Goal: Task Accomplishment & Management: Complete application form

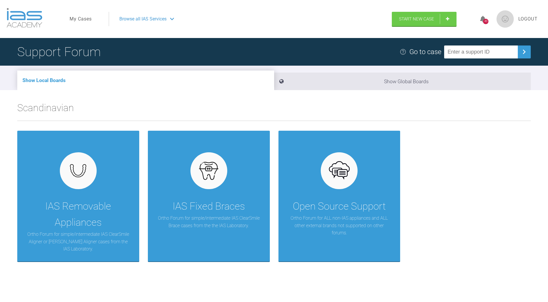
click at [142, 19] on span "Browse all IAS Services" at bounding box center [142, 18] width 47 height 7
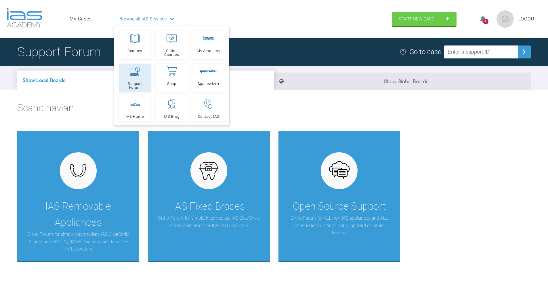
click at [134, 71] on icon at bounding box center [135, 71] width 10 height 9
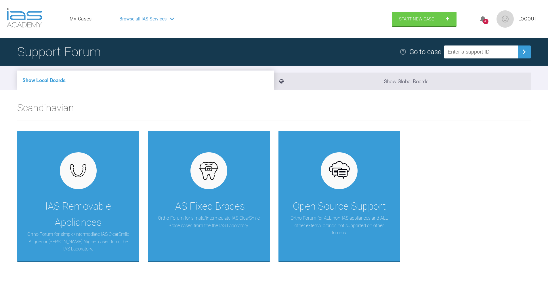
click at [86, 16] on link "My Cases" at bounding box center [81, 18] width 22 height 7
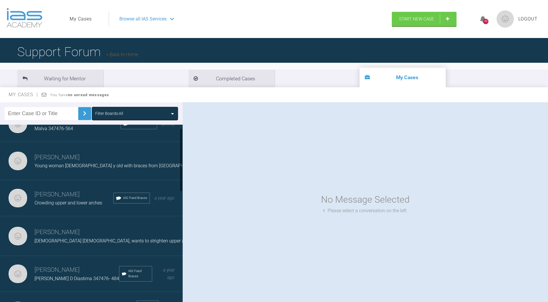
scroll to position [29, 0]
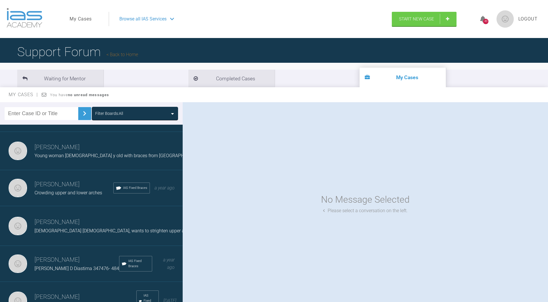
click at [75, 187] on h3 "[PERSON_NAME]" at bounding box center [74, 185] width 79 height 10
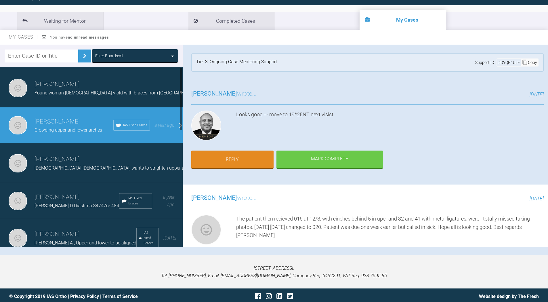
scroll to position [0, 0]
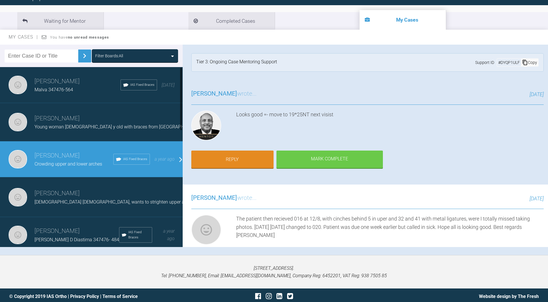
click at [71, 259] on div "[STREET_ADDRESS]. Tel: [PHONE_NUMBER], Email: [EMAIL_ADDRESS][DOMAIN_NAME], Com…" at bounding box center [274, 271] width 548 height 33
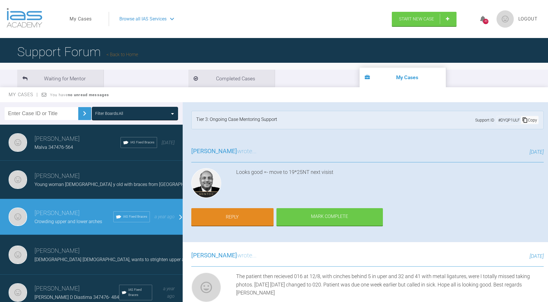
click at [214, 119] on div "Tier 3: Ongoing Case Mentoring Support" at bounding box center [236, 120] width 81 height 9
click at [56, 176] on h3 "[PERSON_NAME]" at bounding box center [119, 176] width 168 height 10
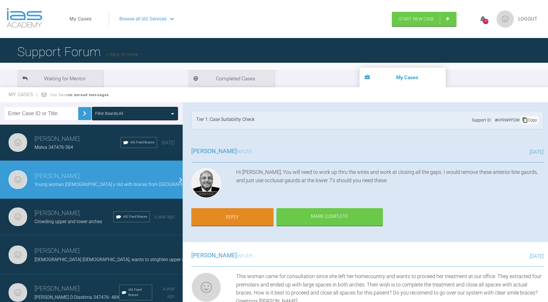
click at [59, 146] on span "Malva 347476-564" at bounding box center [54, 146] width 39 height 5
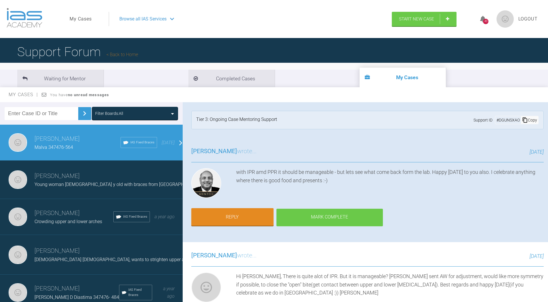
click at [318, 217] on div "Mark Complete" at bounding box center [330, 218] width 106 height 18
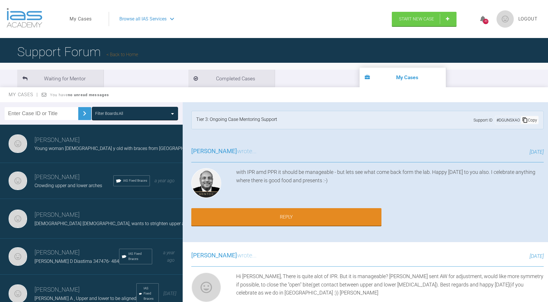
click at [151, 20] on span "Browse all IAS Services" at bounding box center [142, 18] width 47 height 7
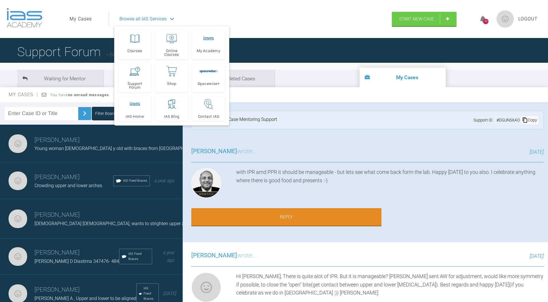
click at [256, 54] on div "Support Forum Back to Home" at bounding box center [274, 52] width 548 height 28
click at [311, 82] on ul "Waiting for Mentor Completed Cases My Cases" at bounding box center [274, 79] width 548 height 18
click at [310, 83] on ul "Waiting for Mentor Completed Cases My Cases" at bounding box center [274, 79] width 548 height 18
click at [140, 18] on span "Browse all IAS Services" at bounding box center [142, 18] width 47 height 7
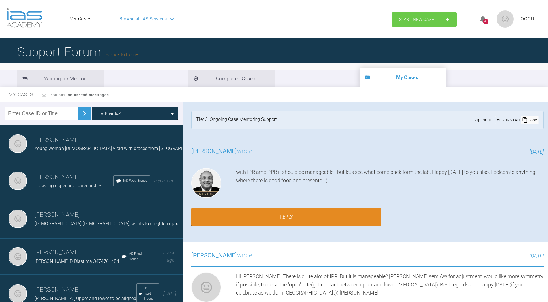
click at [408, 21] on span "Start New Case" at bounding box center [416, 19] width 35 height 5
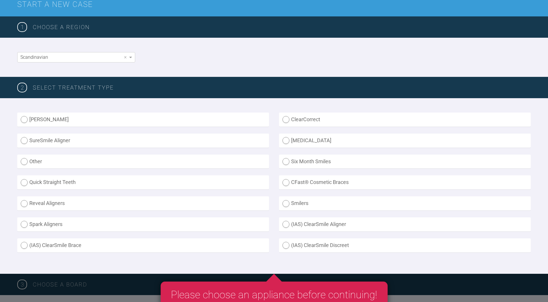
scroll to position [86, 0]
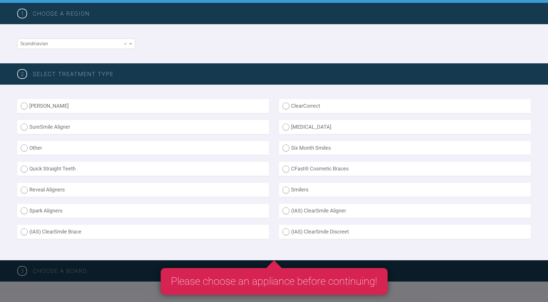
click at [20, 231] on label "(IAS) ClearSmile Brace" at bounding box center [143, 232] width 252 height 14
radio Brace "true"
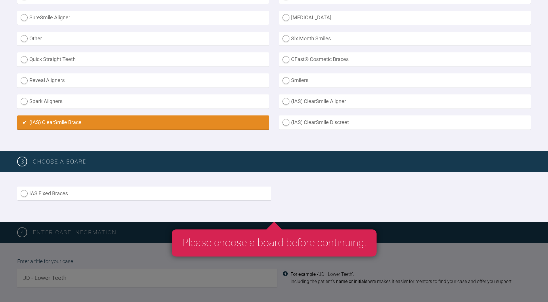
scroll to position [201, 0]
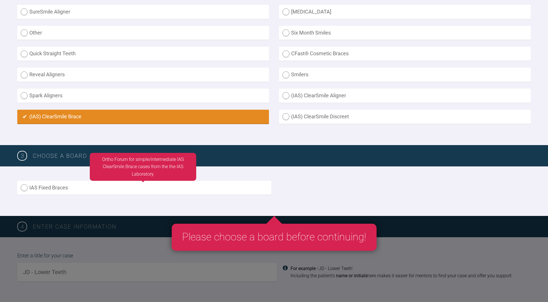
click at [24, 188] on label "IAS Fixed Braces" at bounding box center [144, 188] width 254 height 14
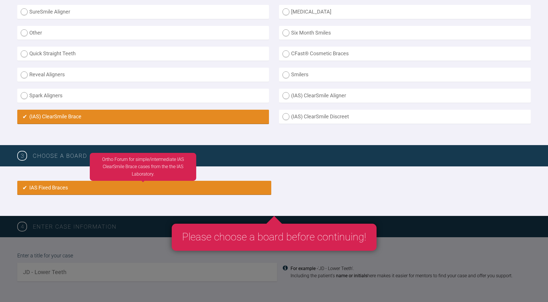
radio input "true"
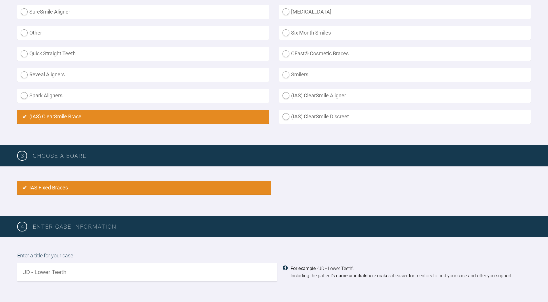
scroll to position [383, 0]
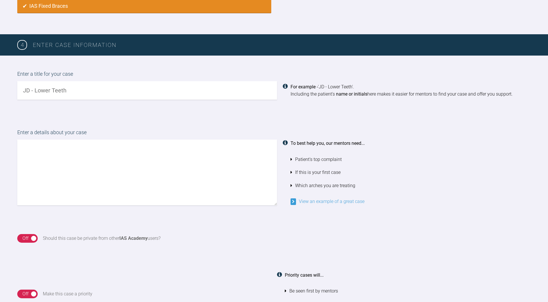
click at [85, 92] on input "text" at bounding box center [147, 90] width 260 height 18
type input "Niclas Upper and lower"
click at [138, 158] on textarea at bounding box center [147, 173] width 260 height 66
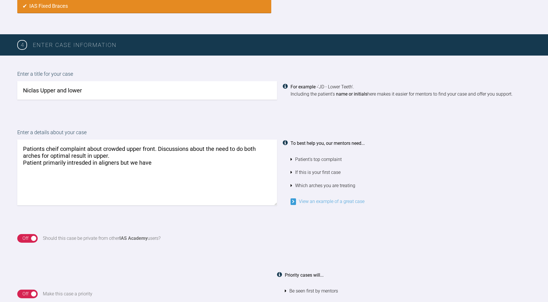
click at [81, 161] on textarea "Pationts cheif complaint about crowded upper front. Discussions about the need …" at bounding box center [147, 173] width 260 height 66
click at [73, 163] on textarea "Pationts cheif complaint about crowded upper front. Discussions about the need …" at bounding box center [147, 173] width 260 height 66
click at [100, 163] on textarea "Pationts cheif complaint about crowded upper front. Discussions about the need …" at bounding box center [147, 173] width 260 height 66
click at [86, 163] on textarea "Pationts cheif complaint about crowded upper front. Discussions about the need …" at bounding box center [147, 173] width 260 height 66
click at [106, 164] on textarea "Pationts cheif complaint about crowded upper front. Discussions about the need …" at bounding box center [147, 173] width 260 height 66
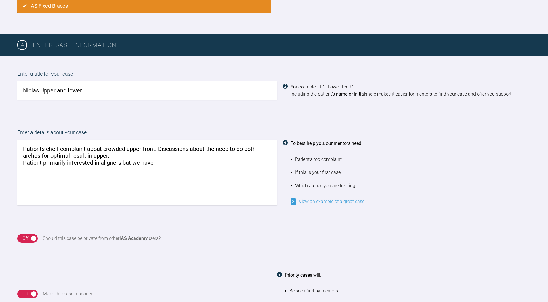
click at [163, 163] on textarea "Pationts cheif complaint about crowded upper front. Discussions about the need …" at bounding box center [147, 173] width 260 height 66
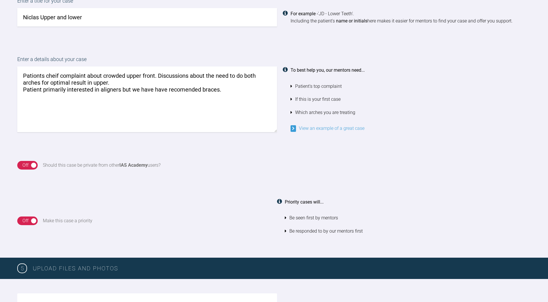
scroll to position [469, 0]
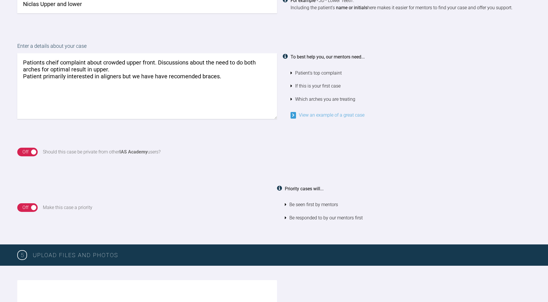
click at [34, 152] on div "On Off" at bounding box center [27, 152] width 20 height 9
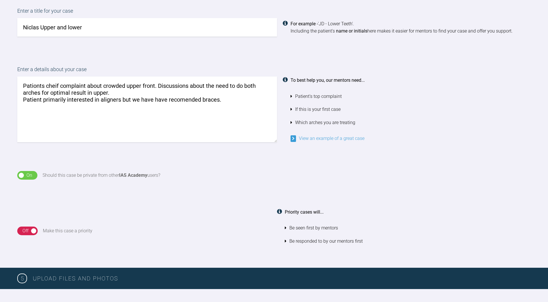
scroll to position [383, 0]
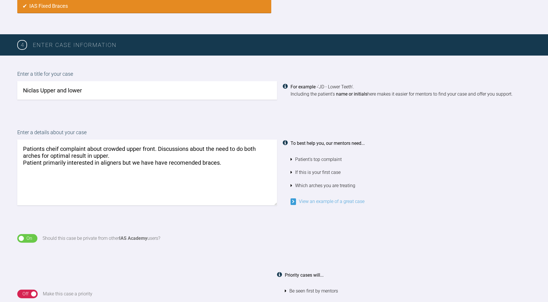
drag, startPoint x: 108, startPoint y: 156, endPoint x: 87, endPoint y: 158, distance: 20.3
click at [87, 157] on textarea "Pationts cheif complaint about crowded upper front. Discussions about the need …" at bounding box center [147, 173] width 260 height 66
type textarea "Pationts cheif complaint about crowded upper front. Discussions about the need …"
